Goal: Information Seeking & Learning: Learn about a topic

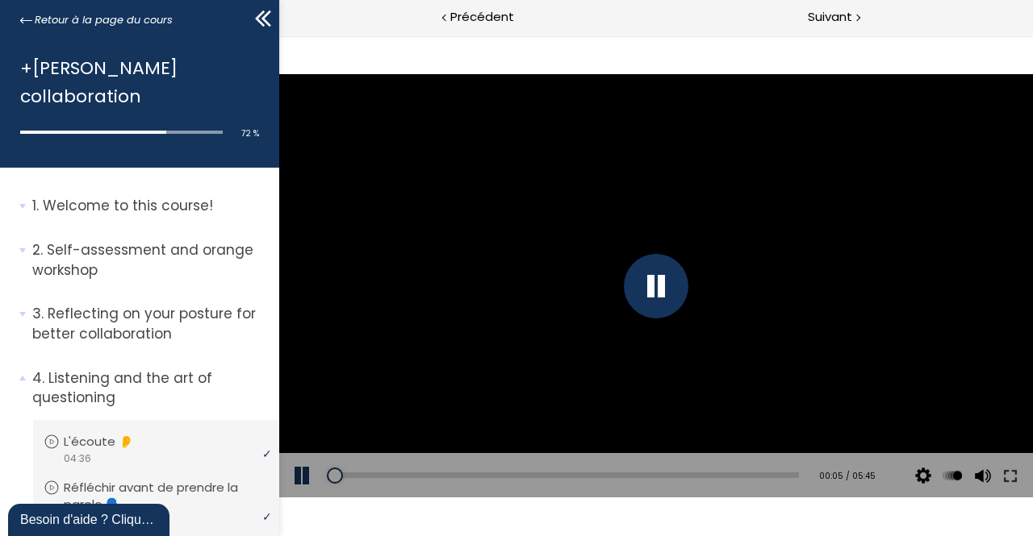
scroll to position [766, 0]
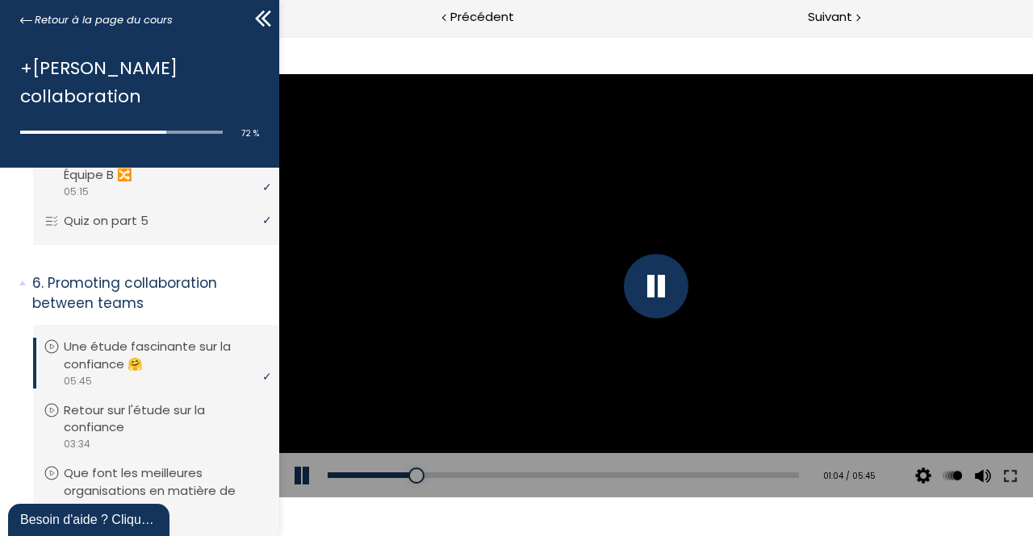
click at [676, 299] on div at bounding box center [655, 286] width 65 height 65
click at [682, 307] on div at bounding box center [654, 286] width 753 height 424
click at [652, 305] on div at bounding box center [655, 286] width 65 height 65
drag, startPoint x: 430, startPoint y: 477, endPoint x: 394, endPoint y: 478, distance: 36.3
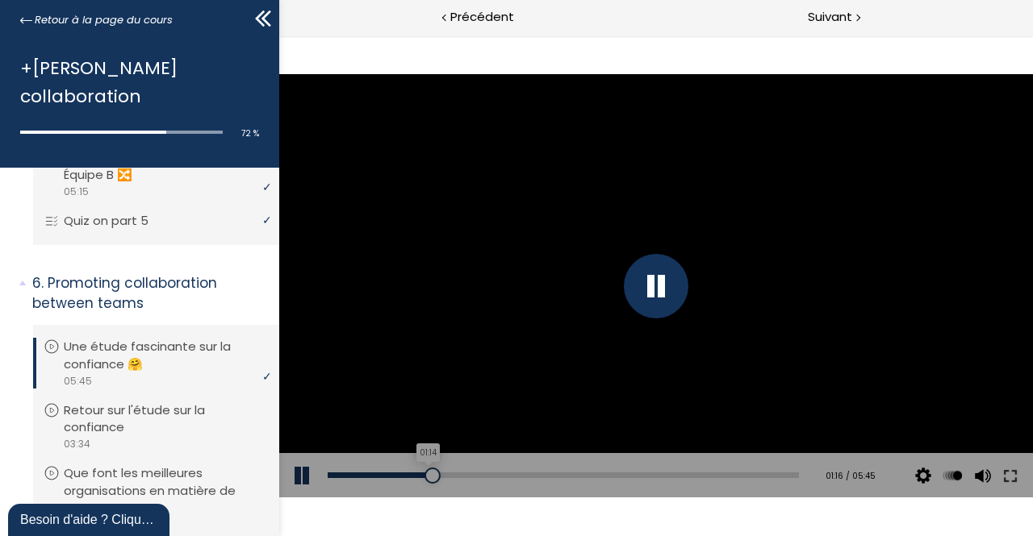
click at [394, 478] on div "01:14" at bounding box center [562, 476] width 471 height 6
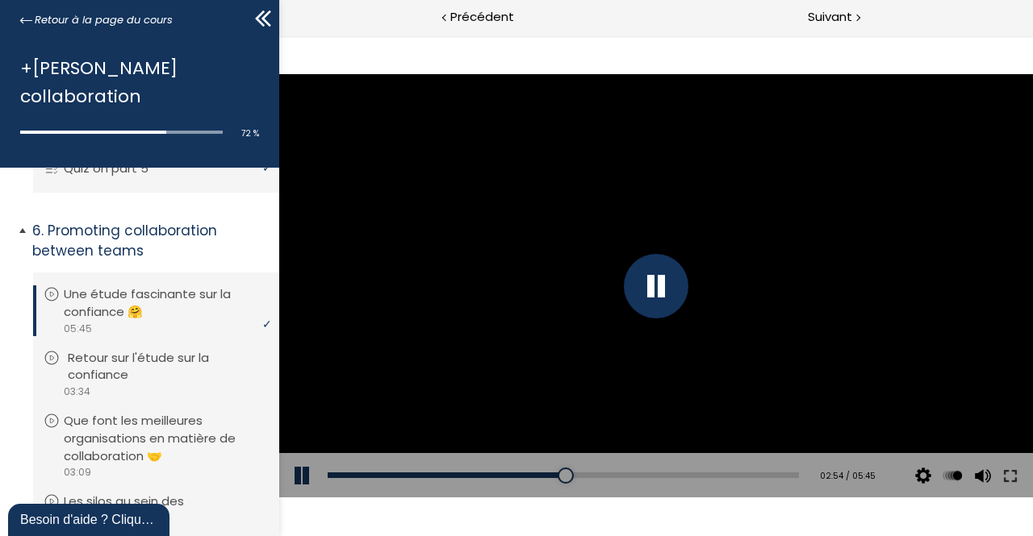
scroll to position [820, 0]
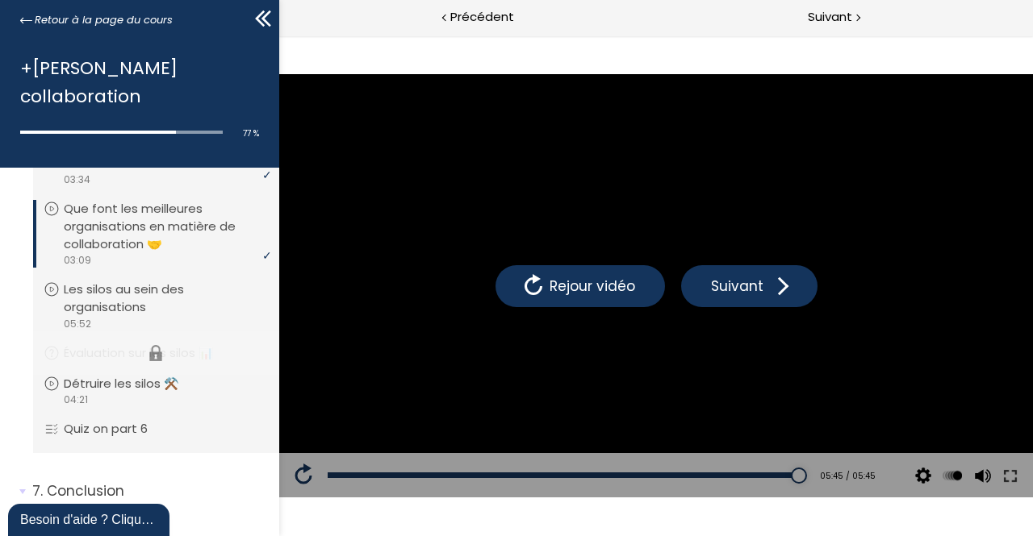
scroll to position [1047, 0]
click at [132, 215] on p "Que font les meilleures organisations en matière de collaboration 🤝" at bounding box center [168, 226] width 201 height 52
click at [194, 281] on p "Les silos au sein des organisations" at bounding box center [164, 298] width 201 height 35
click at [131, 281] on p "Les silos au sein des organisations" at bounding box center [164, 298] width 201 height 35
click at [129, 206] on p "Que font les meilleures organisations en matière de collaboration 🤝" at bounding box center [168, 226] width 201 height 52
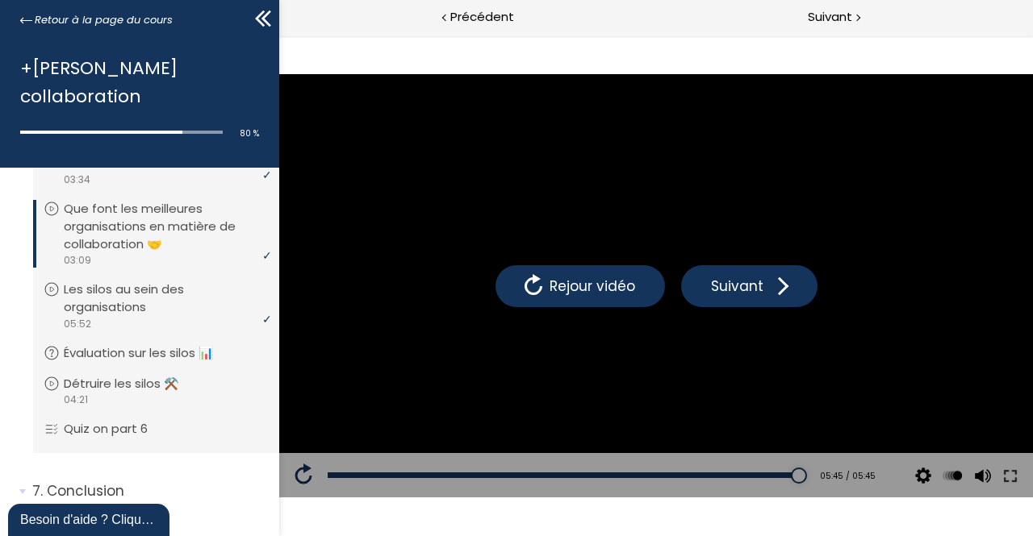
click at [109, 208] on p "Que font les meilleures organisations en matière de collaboration 🤝" at bounding box center [164, 226] width 201 height 52
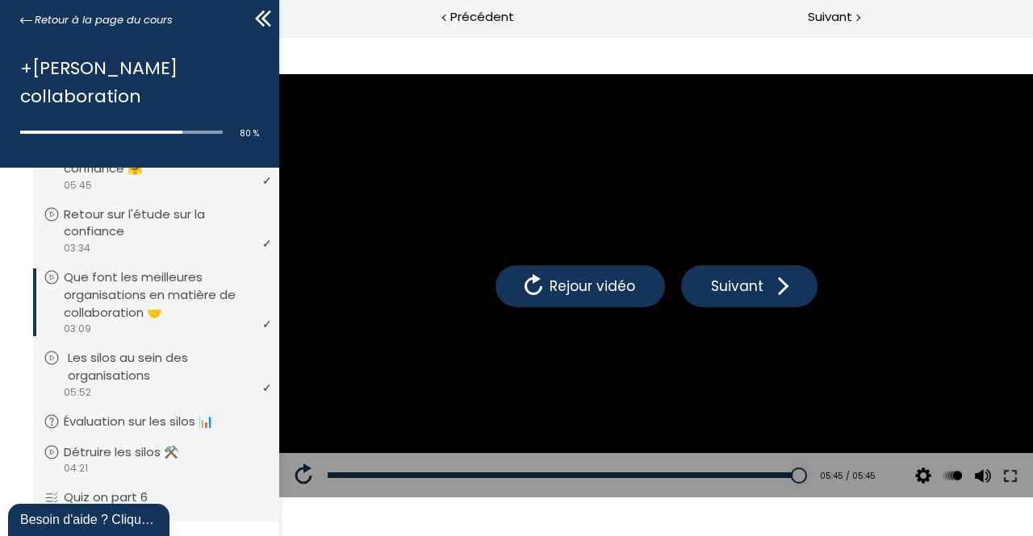
scroll to position [963, 0]
click at [105, 294] on p "Que font les meilleures organisations en matière de collaboration 🤝" at bounding box center [164, 293] width 201 height 52
click at [94, 290] on p "Que font les meilleures organisations en matière de collaboration 🤝" at bounding box center [164, 293] width 201 height 52
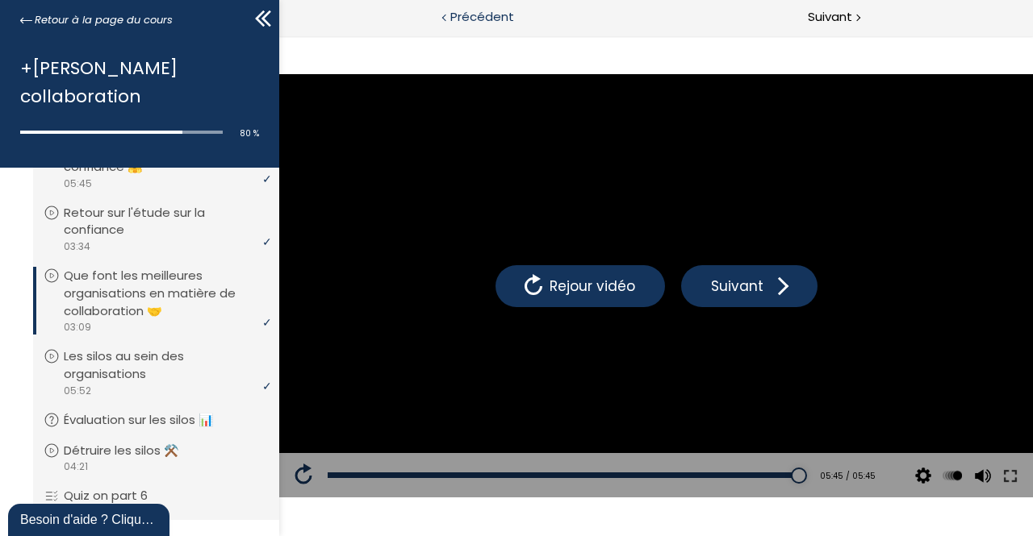
click at [468, 19] on span "Précédent" at bounding box center [482, 17] width 64 height 20
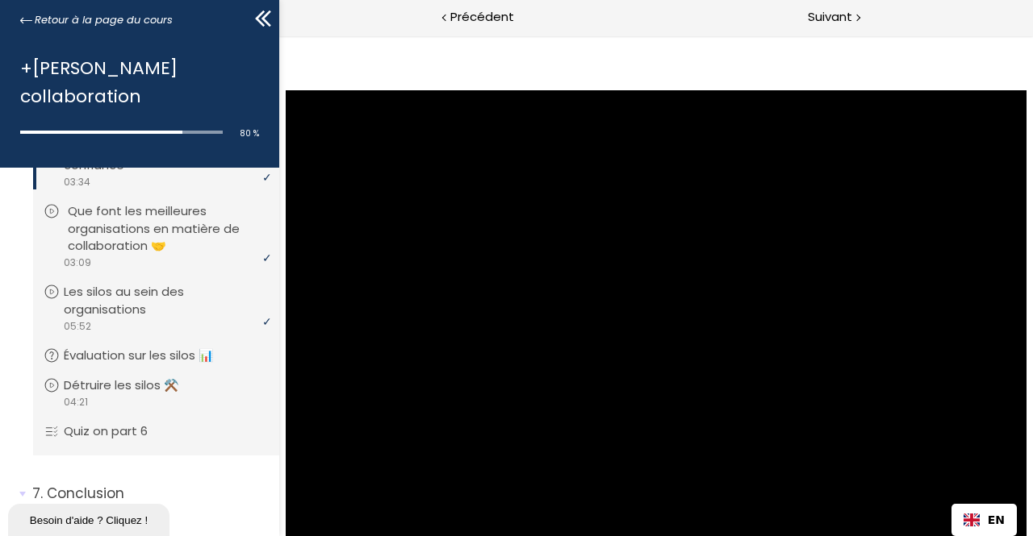
click at [95, 202] on p "Que font les meilleures organisations en matière de collaboration 🤝" at bounding box center [168, 228] width 201 height 52
click at [140, 212] on p "Que font les meilleures organisations en matière de collaboration 🤝" at bounding box center [164, 228] width 201 height 52
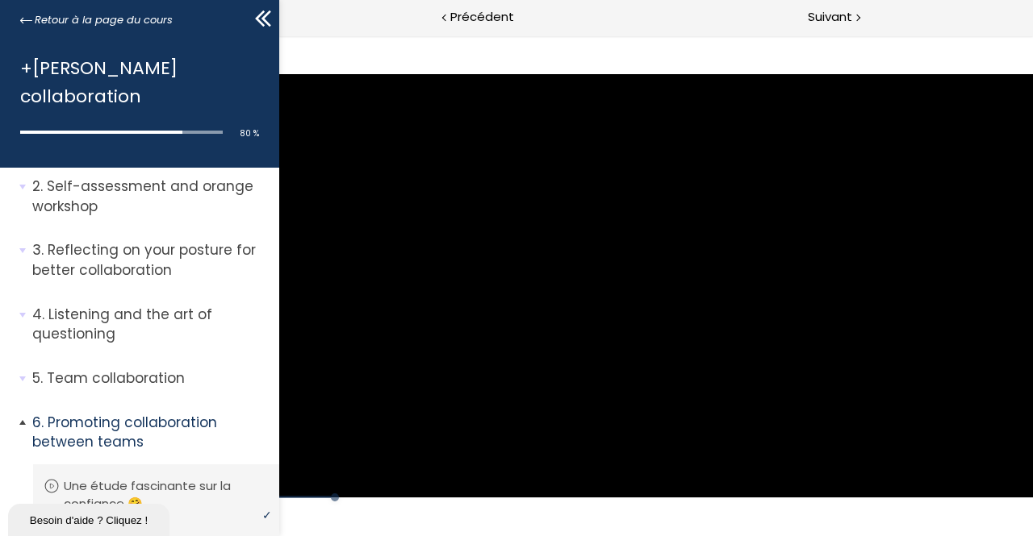
scroll to position [65, 0]
click at [24, 304] on span "4. Listening and the art of questioning" at bounding box center [149, 330] width 259 height 52
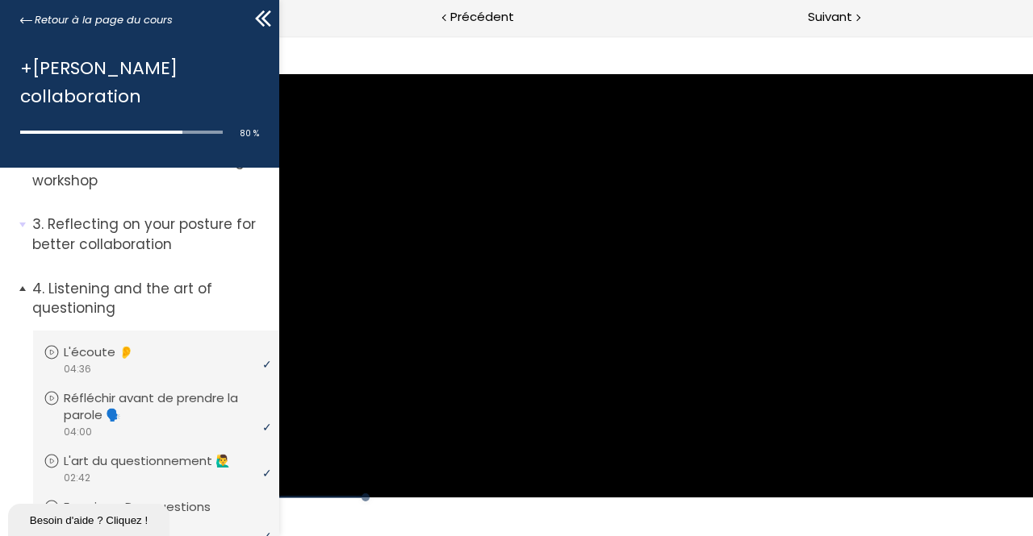
scroll to position [90, 0]
click at [19, 266] on li "4. Listening and the art of questioning Vous devez avoir terminé l'unité (L'éco…" at bounding box center [139, 468] width 279 height 404
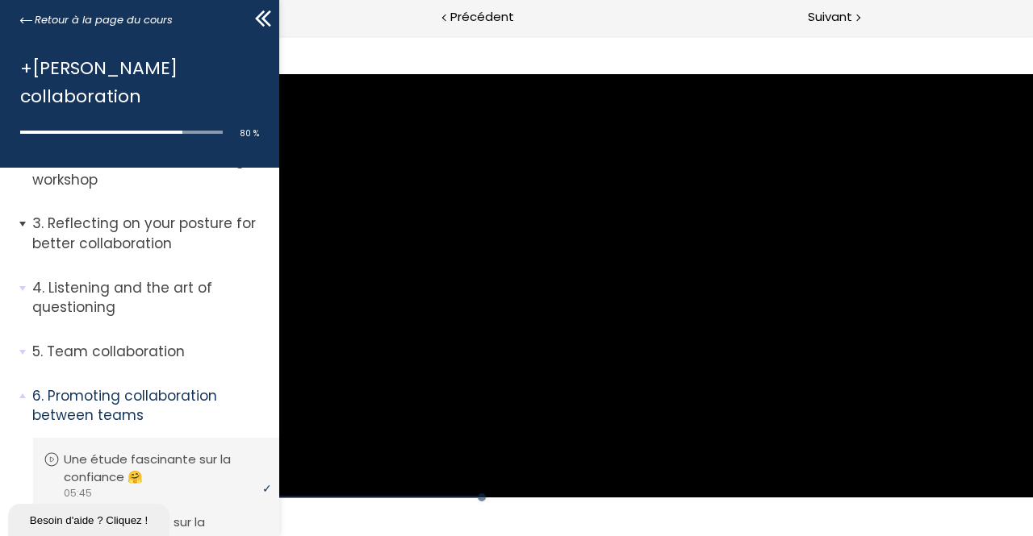
click at [21, 214] on span "3. Reflecting on your posture for better collaboration" at bounding box center [149, 240] width 259 height 52
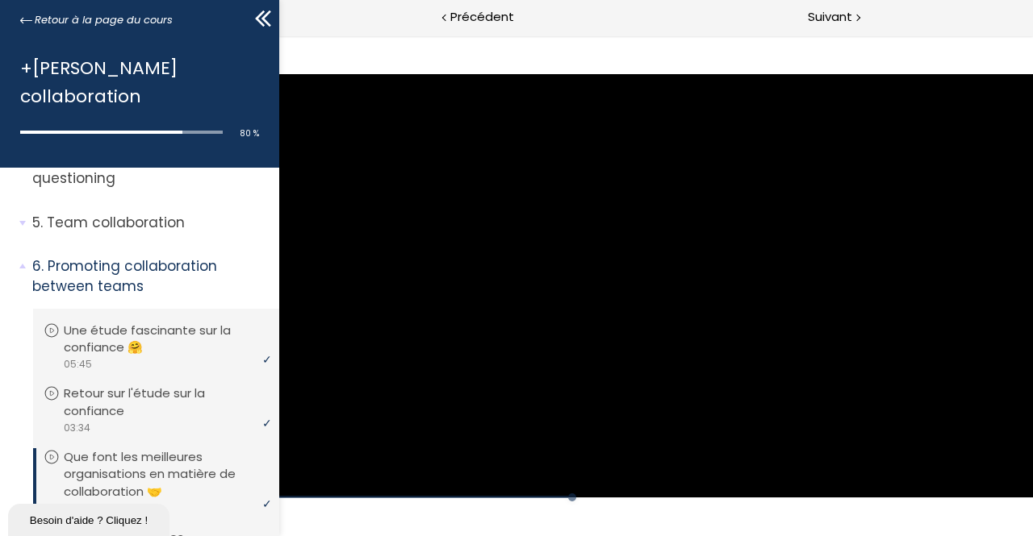
scroll to position [723, 0]
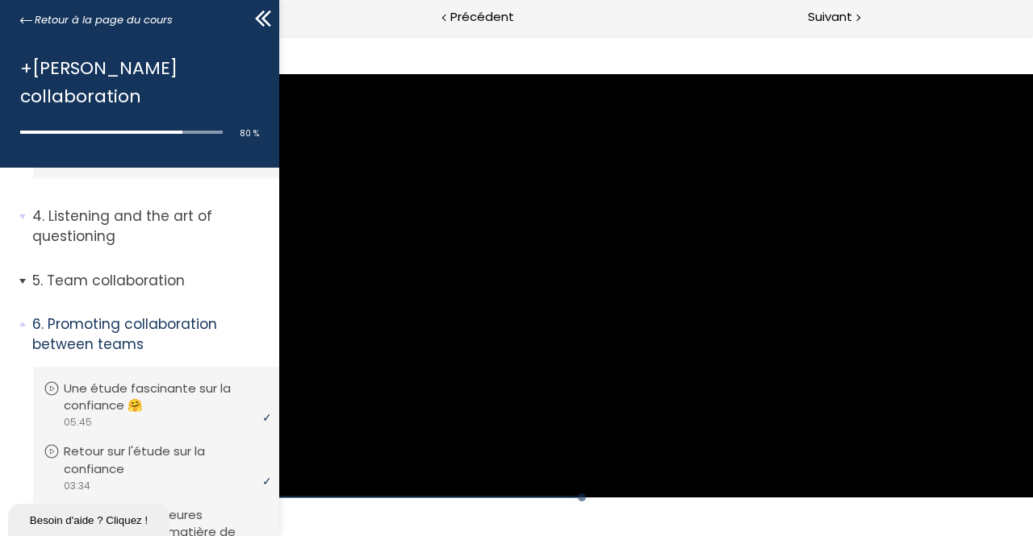
click at [21, 271] on span "5. Team collaboration" at bounding box center [149, 287] width 259 height 32
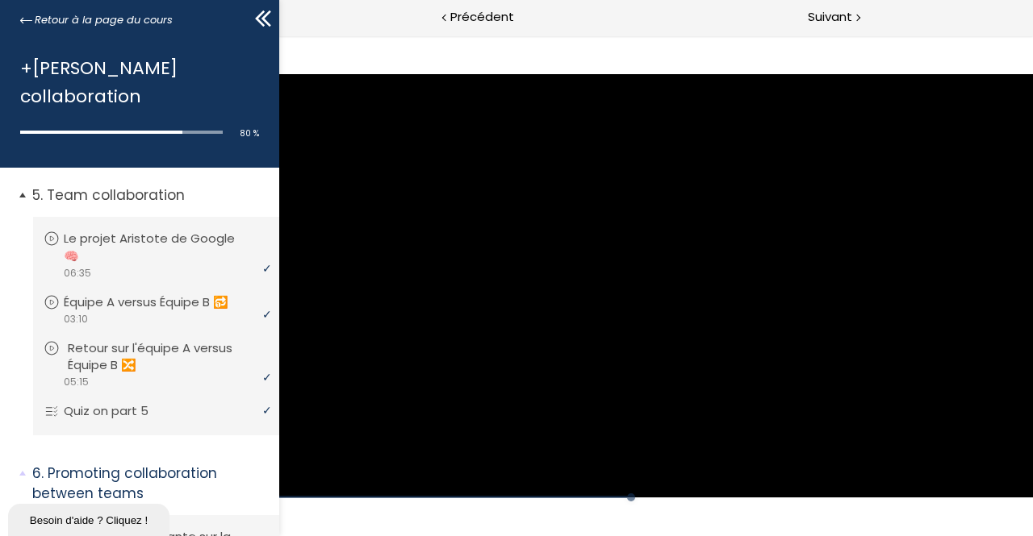
scroll to position [810, 0]
click at [173, 401] on p "Quiz on part 5" at bounding box center [122, 410] width 109 height 18
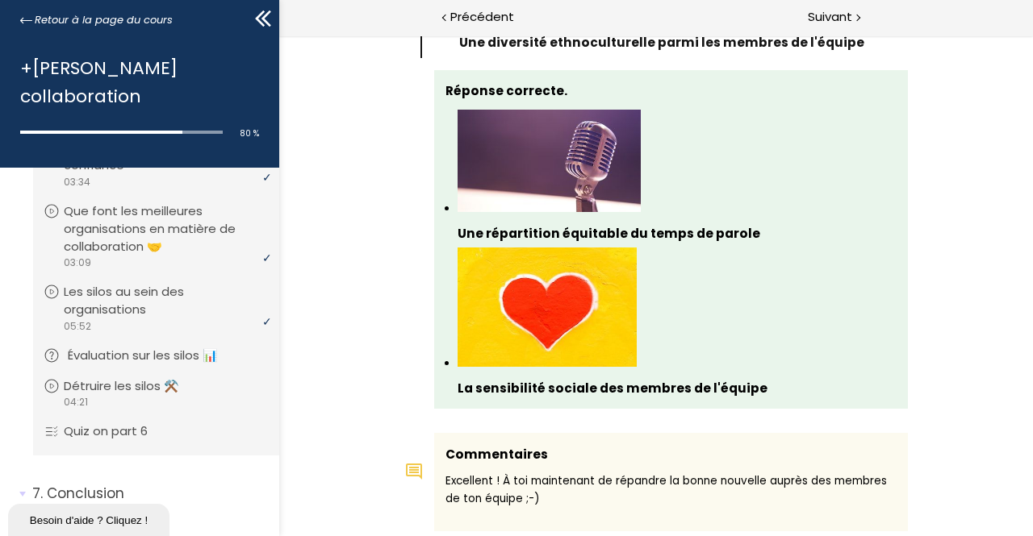
scroll to position [1279, 0]
click at [123, 347] on p "Évaluation sur les silos 📊" at bounding box center [155, 356] width 174 height 18
click at [189, 283] on p "Les silos au sein des organisations" at bounding box center [168, 300] width 201 height 35
click at [119, 283] on p "Les silos au sein des organisations" at bounding box center [164, 300] width 201 height 35
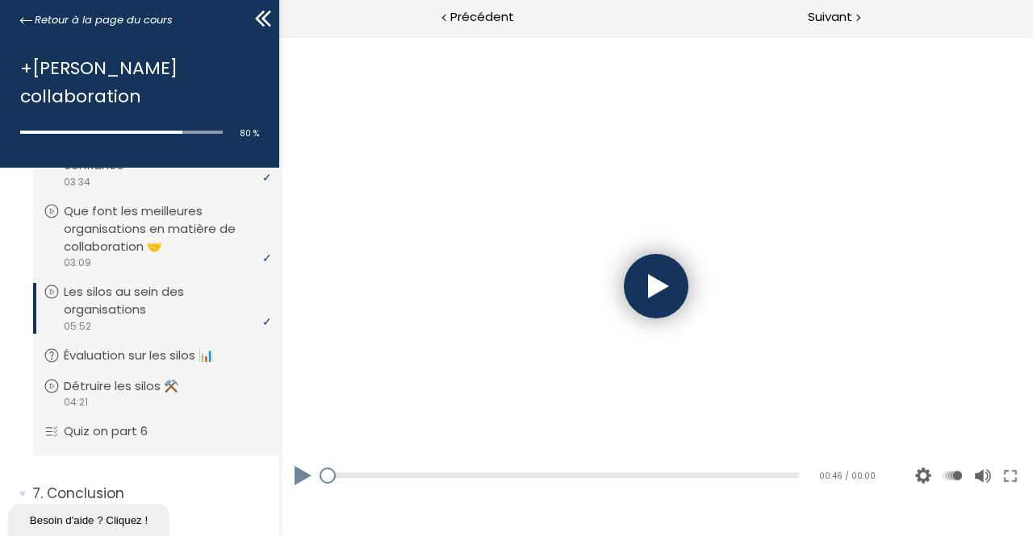
scroll to position [0, 0]
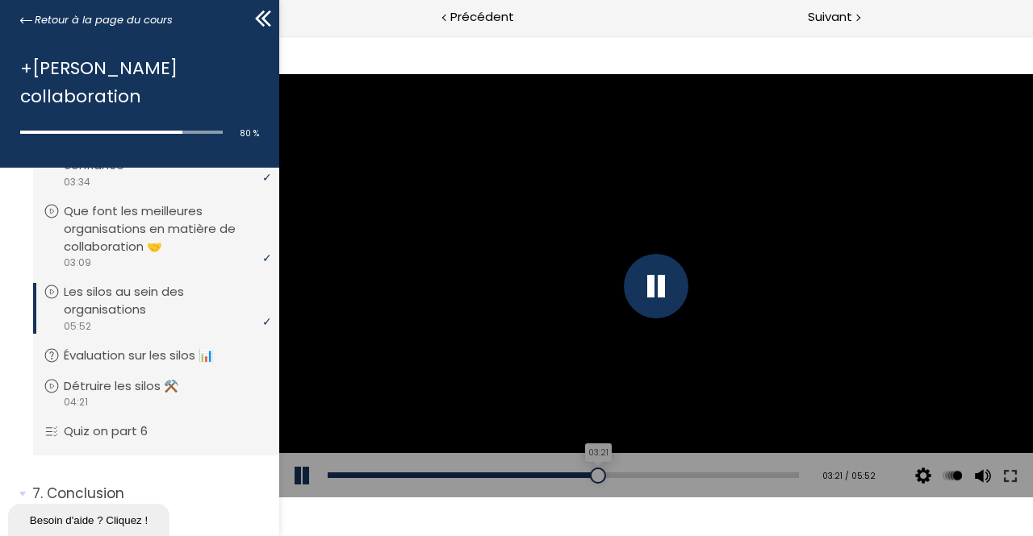
click at [600, 476] on div "03:21" at bounding box center [562, 476] width 471 height 6
click at [156, 347] on p "Évaluation sur les silos 📊" at bounding box center [155, 356] width 174 height 18
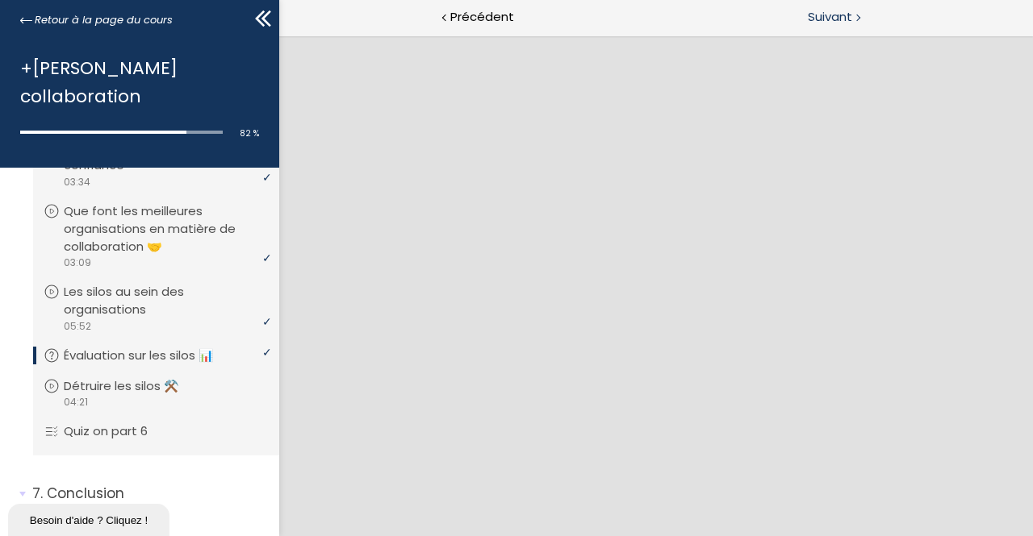
click at [843, 23] on span "Suivant" at bounding box center [829, 17] width 44 height 20
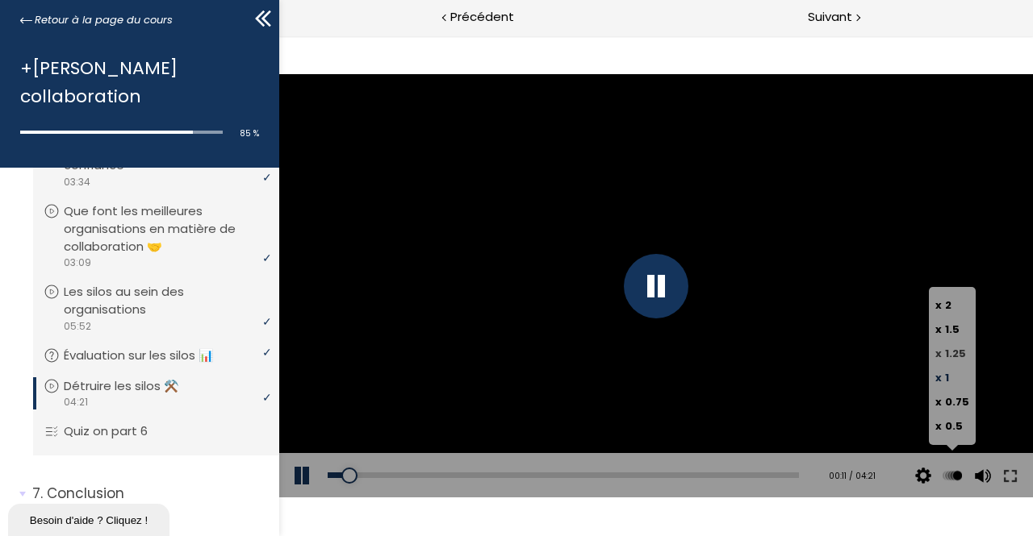
click at [954, 346] on label "x 1.25" at bounding box center [951, 354] width 34 height 24
click at [278, 35] on input "x 1.25" at bounding box center [278, 35] width 0 height 0
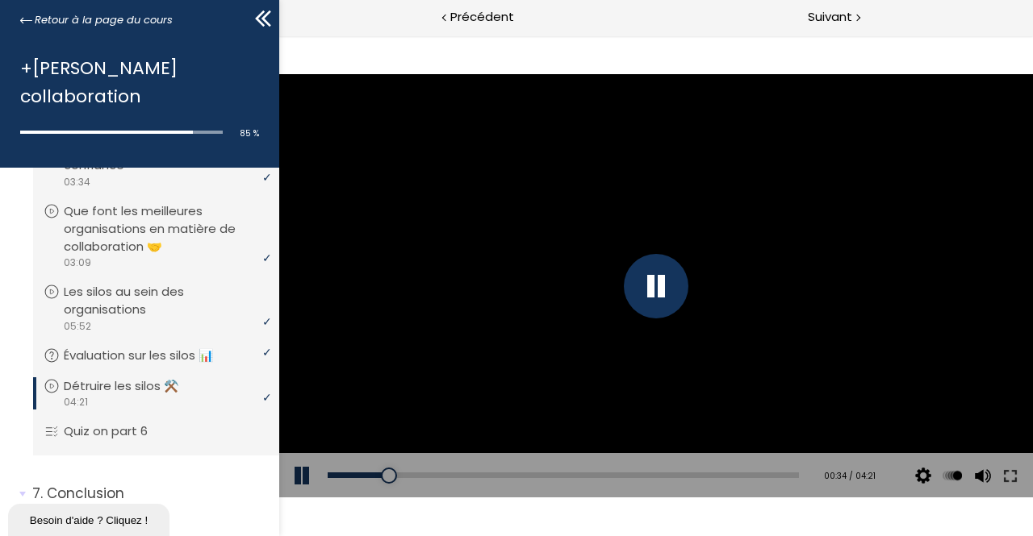
click at [378, 480] on div "Add chapter 00:33" at bounding box center [562, 475] width 471 height 45
click at [374, 478] on div "00:26" at bounding box center [562, 476] width 471 height 6
click at [360, 474] on div "00:18" at bounding box center [562, 476] width 471 height 6
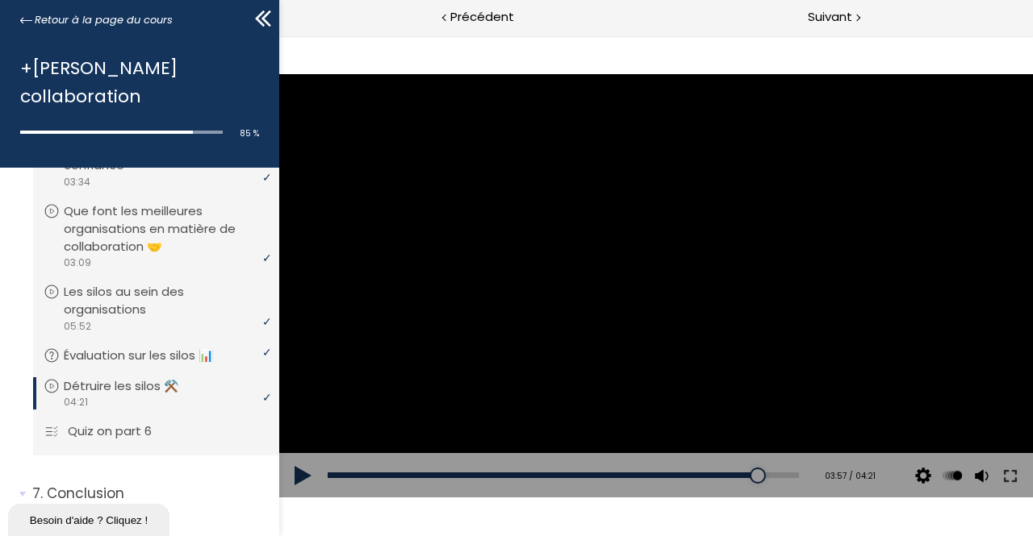
click at [148, 423] on p "Quiz on part 6" at bounding box center [122, 432] width 108 height 18
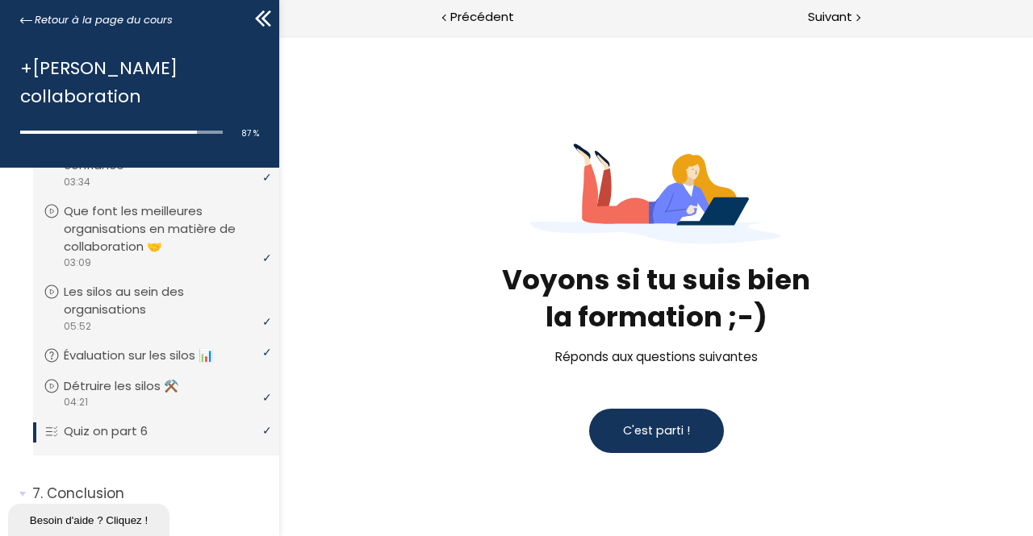
click at [645, 440] on button "C'est parti !" at bounding box center [655, 431] width 135 height 44
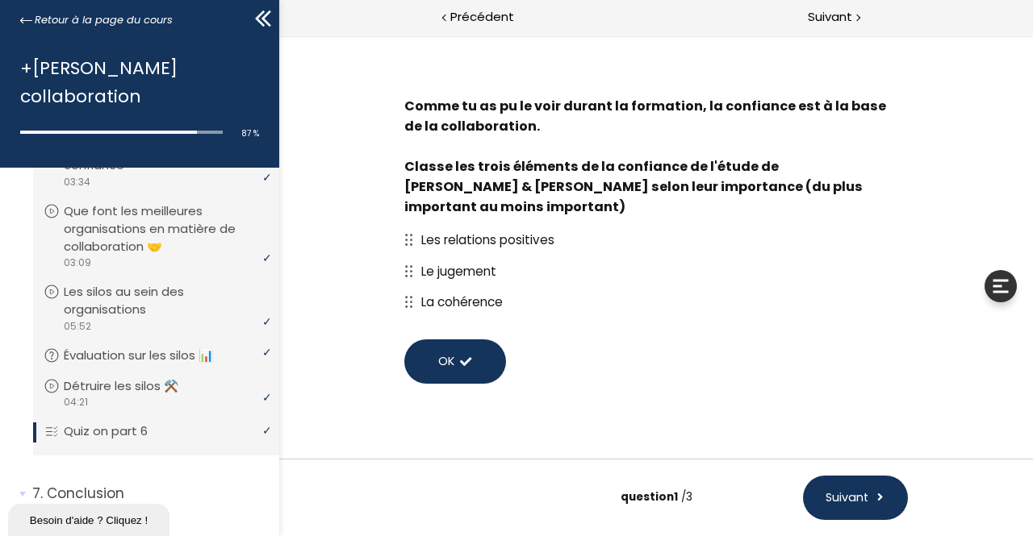
scroll to position [49, 0]
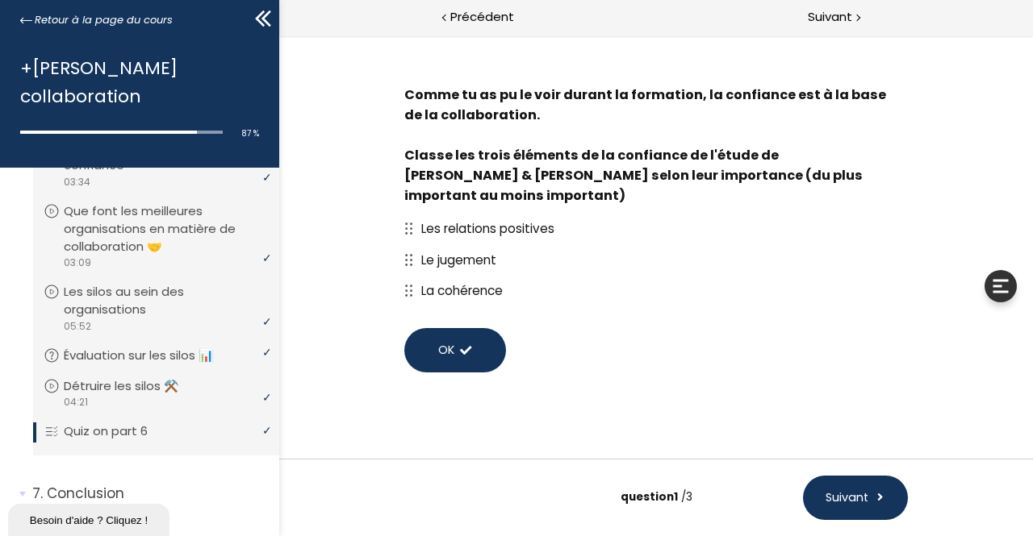
click at [445, 342] on span "OK" at bounding box center [445, 350] width 16 height 17
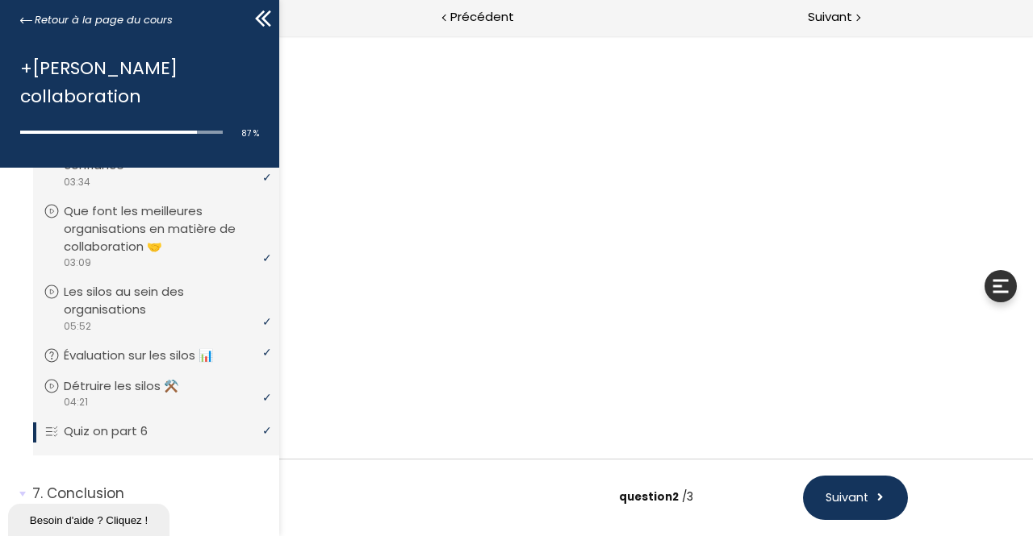
scroll to position [0, 0]
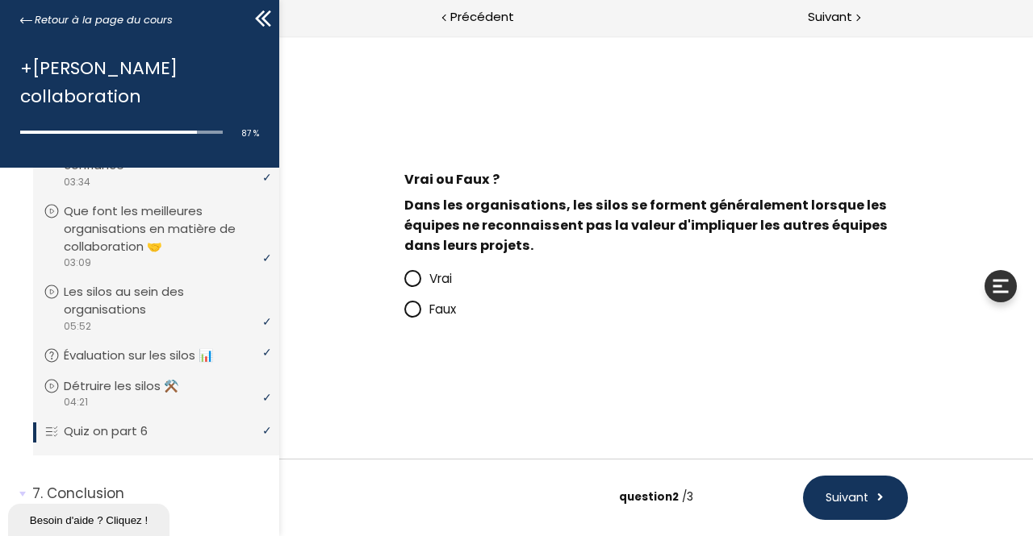
click at [416, 267] on div "Vrai" at bounding box center [654, 278] width 503 height 31
click at [409, 279] on icon at bounding box center [412, 279] width 14 height 14
click at [403, 283] on input "Vrai" at bounding box center [403, 283] width 0 height 0
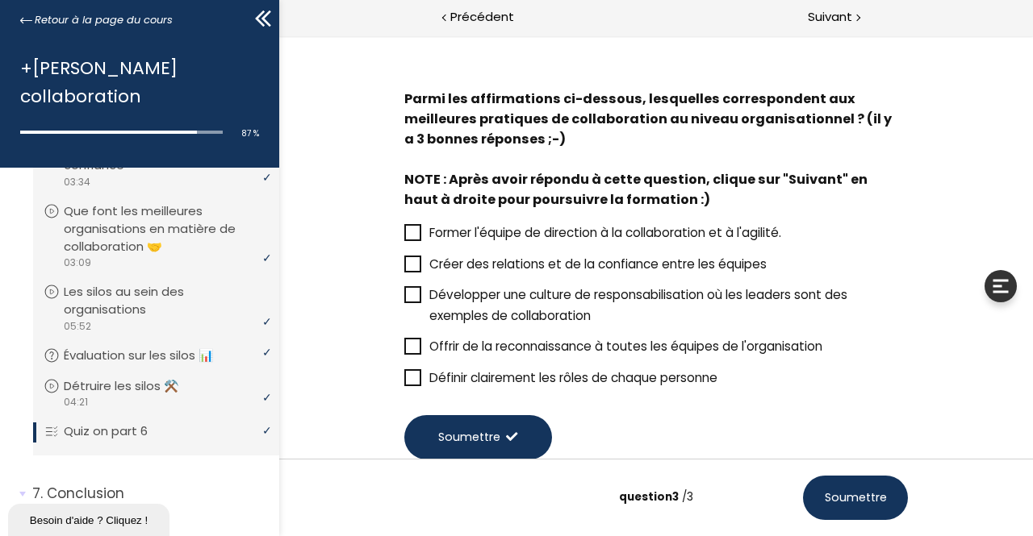
scroll to position [47, 0]
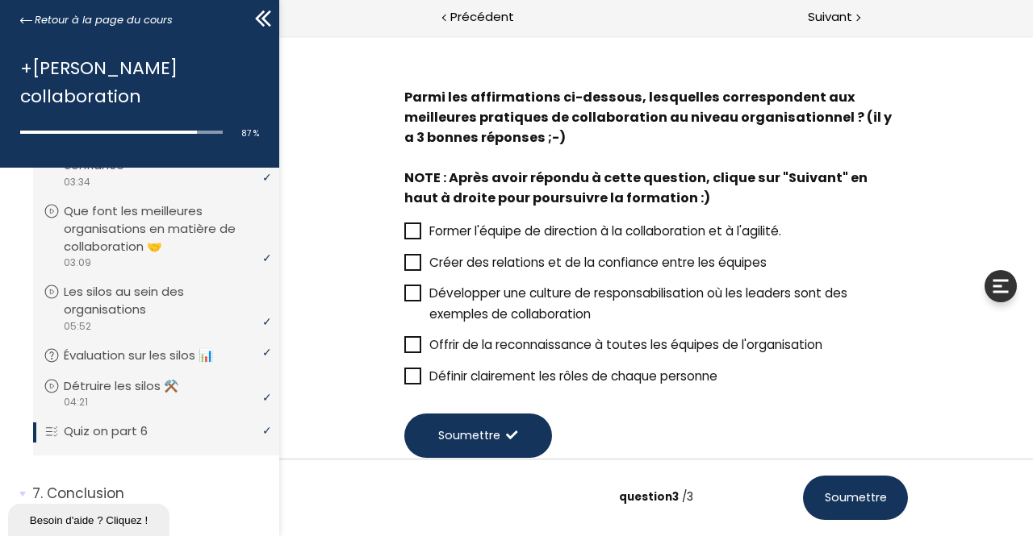
click at [411, 262] on icon at bounding box center [412, 263] width 13 height 13
click at [403, 267] on input "Créer des relations et de la confiance entre les équipes" at bounding box center [403, 267] width 0 height 0
click at [408, 293] on icon at bounding box center [412, 293] width 13 height 13
click at [403, 298] on input "Développer une culture de responsabilisation où les leaders sont des exemples d…" at bounding box center [403, 298] width 0 height 0
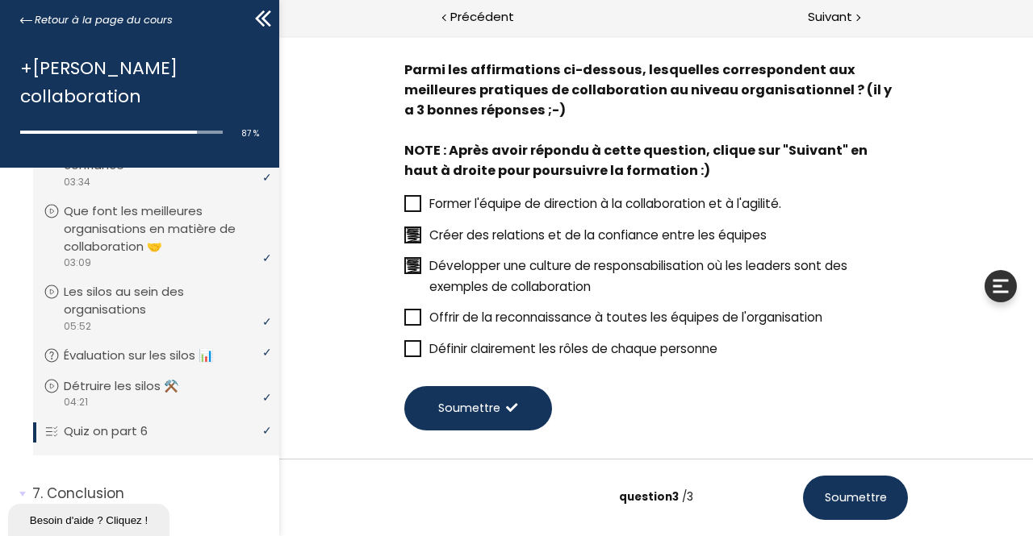
scroll to position [119, 0]
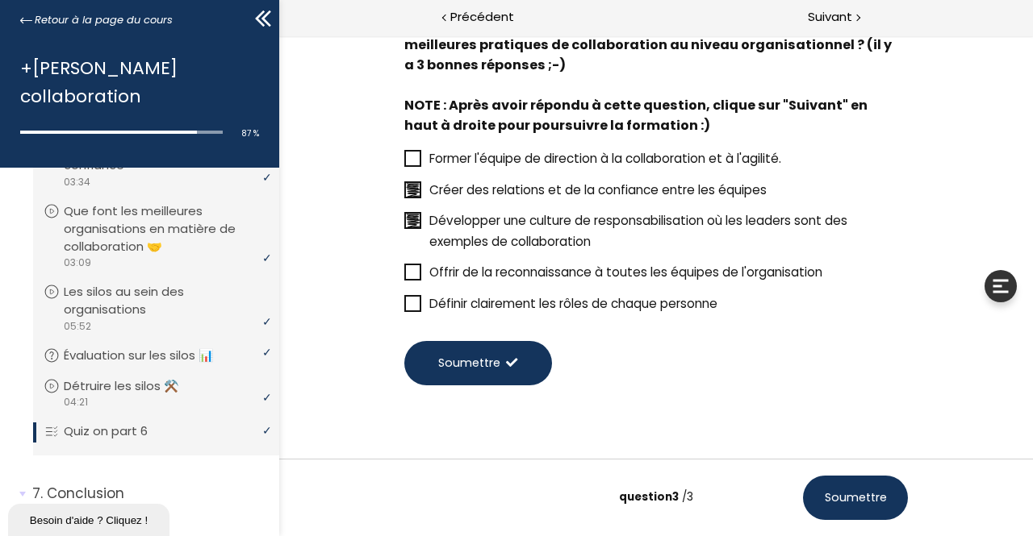
click at [489, 367] on span "Soumettre" at bounding box center [468, 363] width 62 height 17
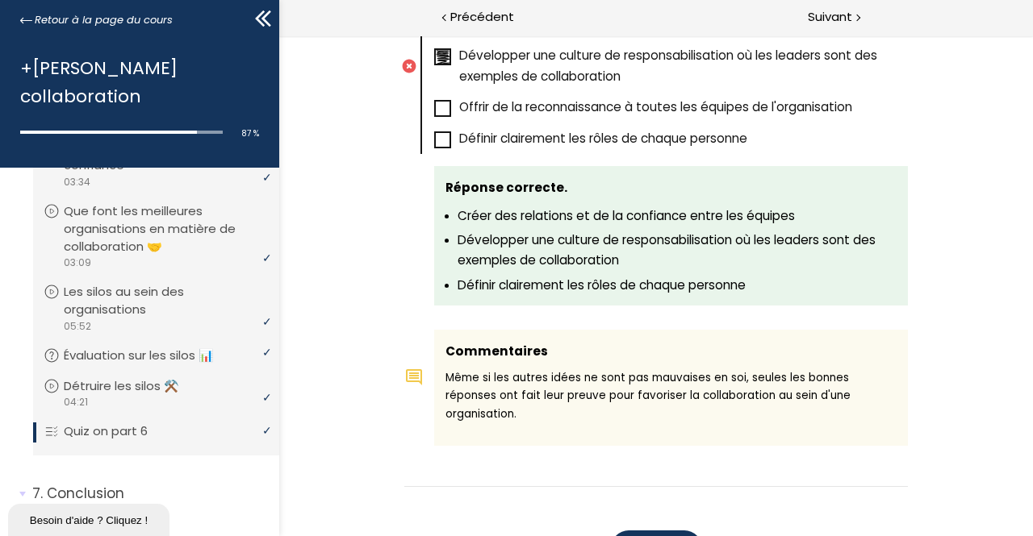
scroll to position [1580, 0]
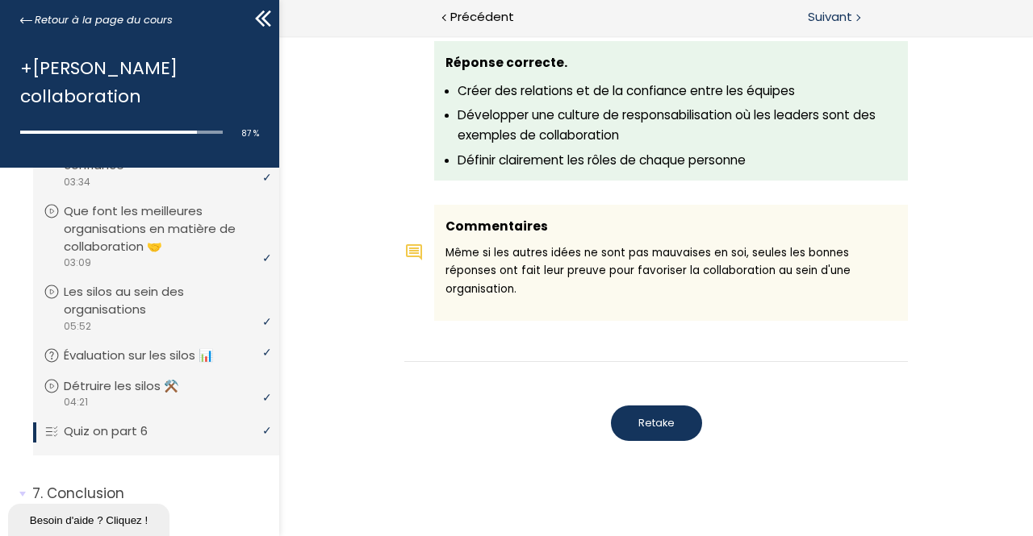
click at [836, 15] on span "Suivant" at bounding box center [829, 17] width 44 height 20
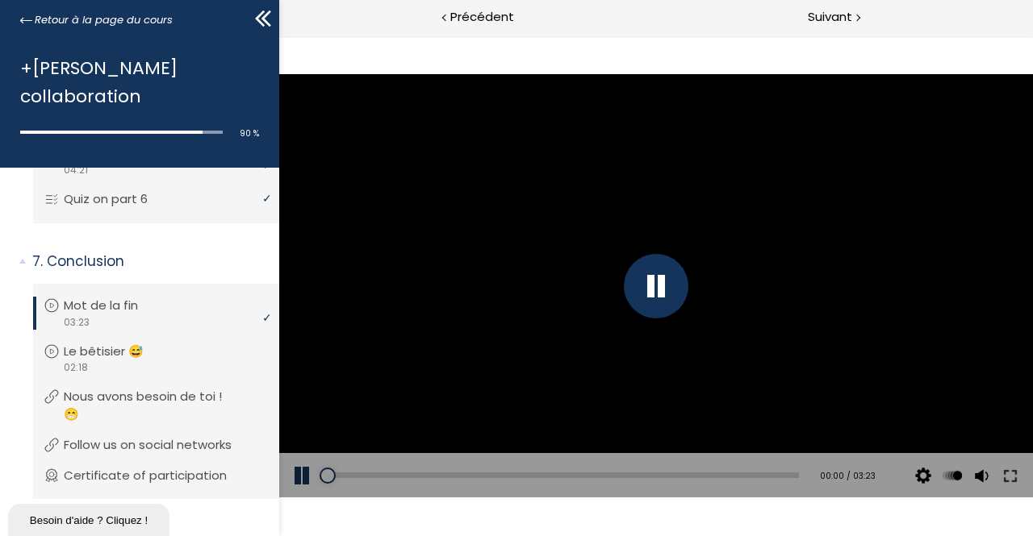
scroll to position [1528, 0]
click at [655, 289] on div at bounding box center [655, 286] width 65 height 65
click at [300, 483] on button at bounding box center [302, 475] width 48 height 45
click at [759, 470] on div "Add chapter 03:02" at bounding box center [562, 475] width 471 height 45
click at [760, 472] on div "Add chapter 03:02" at bounding box center [562, 475] width 471 height 45
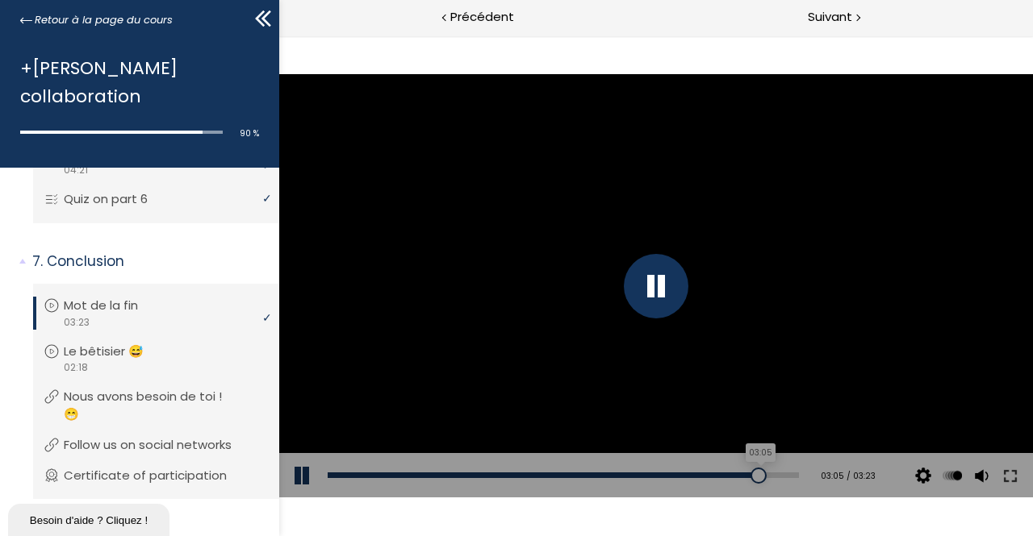
click at [763, 474] on div "03:05" at bounding box center [562, 476] width 471 height 6
click at [147, 343] on p "Le bêtisier 😅" at bounding box center [120, 352] width 104 height 18
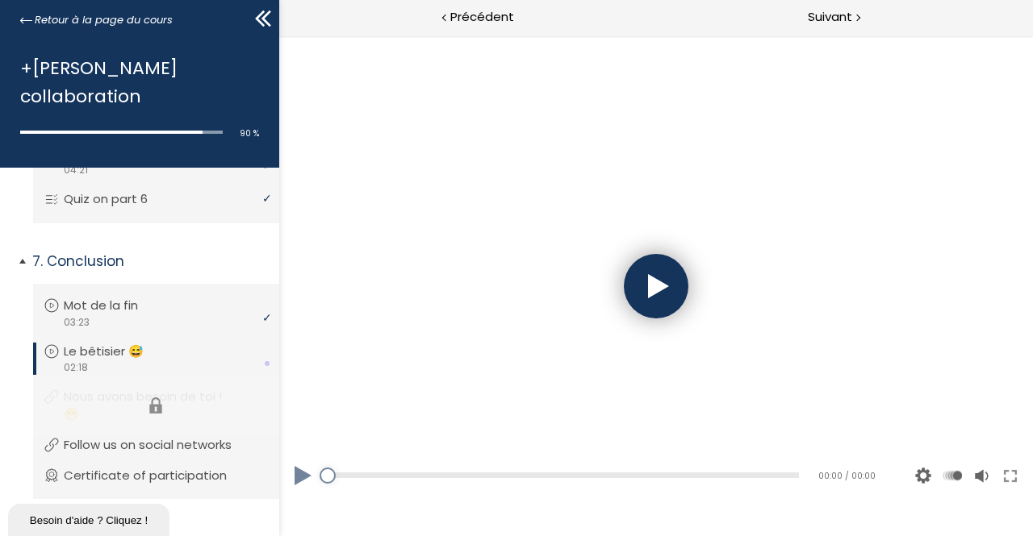
scroll to position [0, 0]
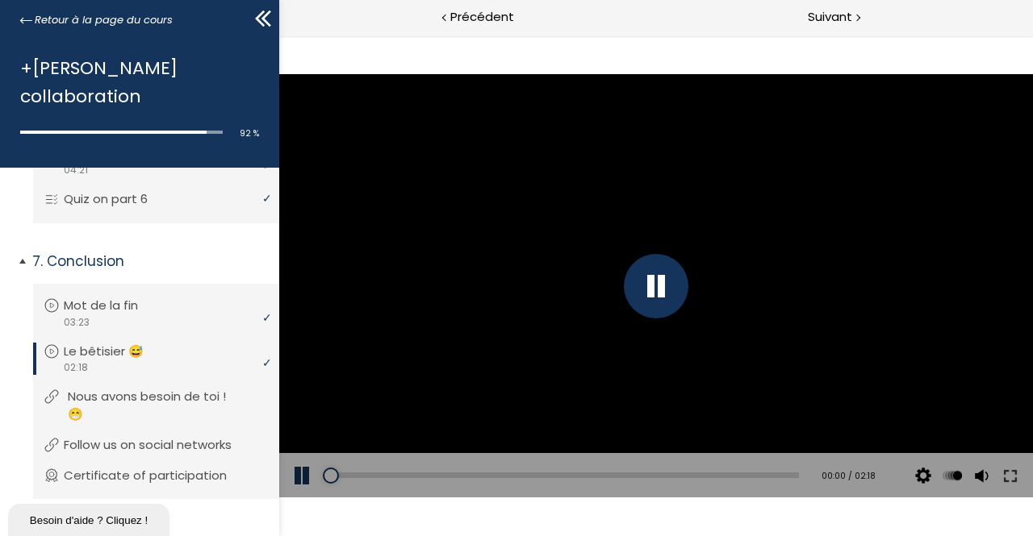
click at [187, 388] on p "Nous avons besoin de toi ! 😁" at bounding box center [168, 405] width 201 height 35
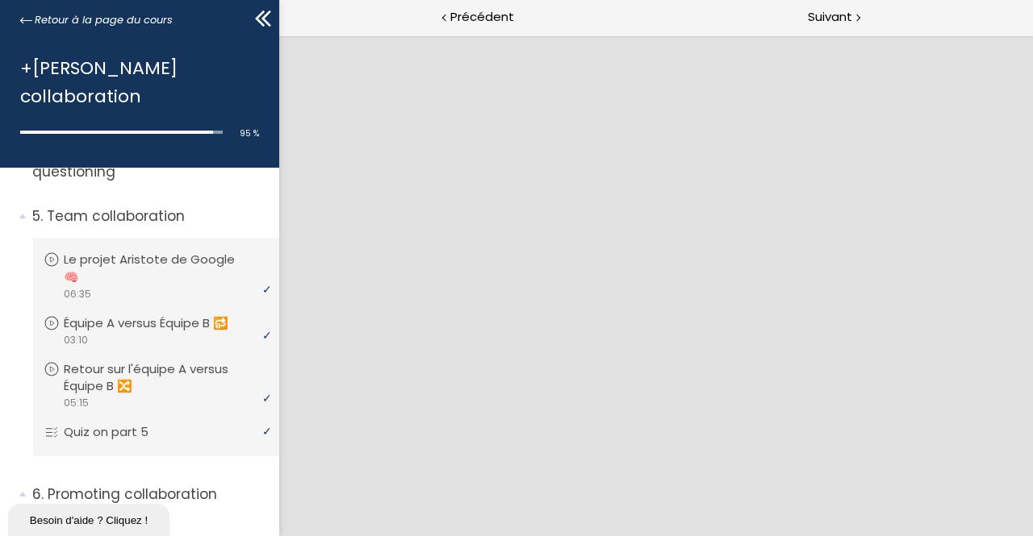
scroll to position [676, 0]
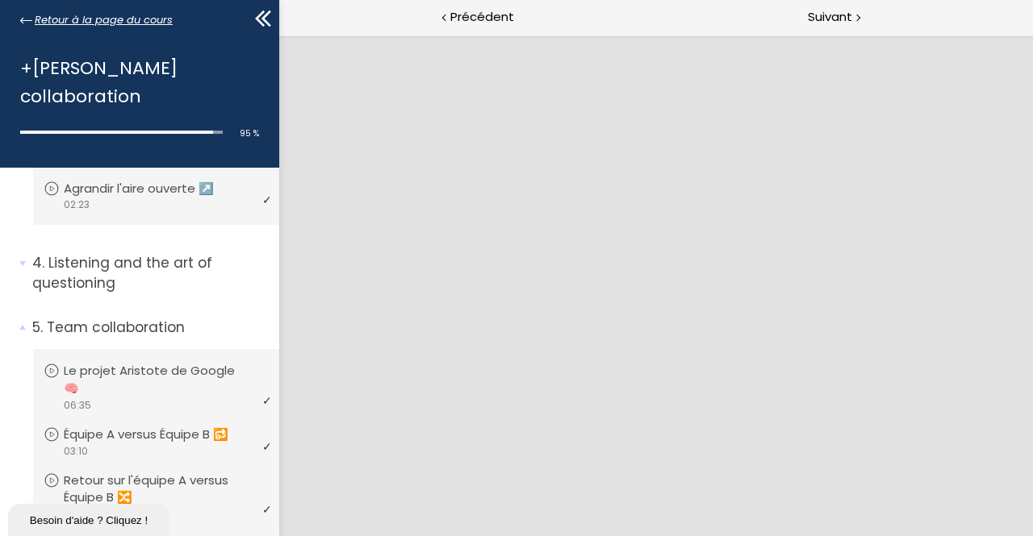
click at [27, 23] on icon at bounding box center [26, 21] width 12 height 12
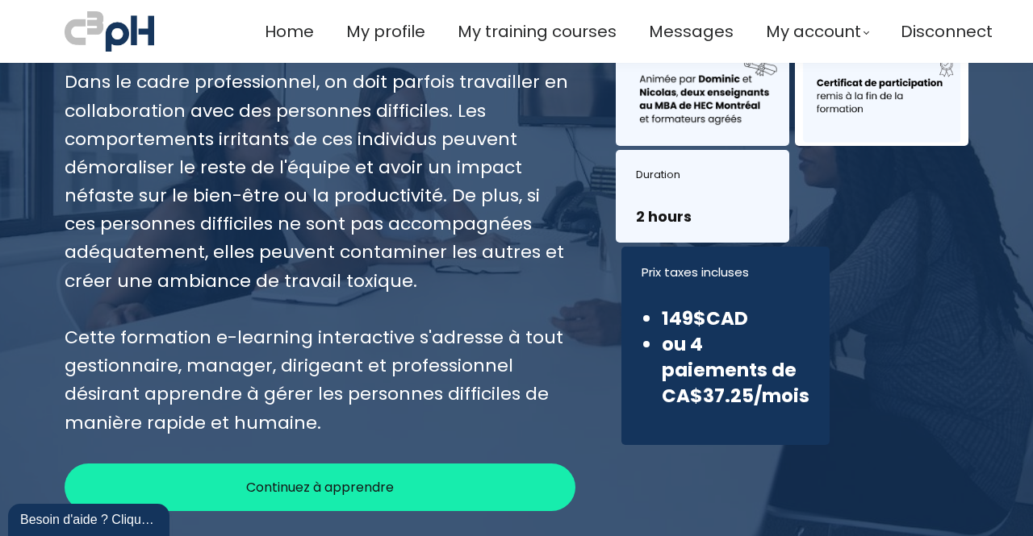
scroll to position [221, 0]
